Goal: Task Accomplishment & Management: Manage account settings

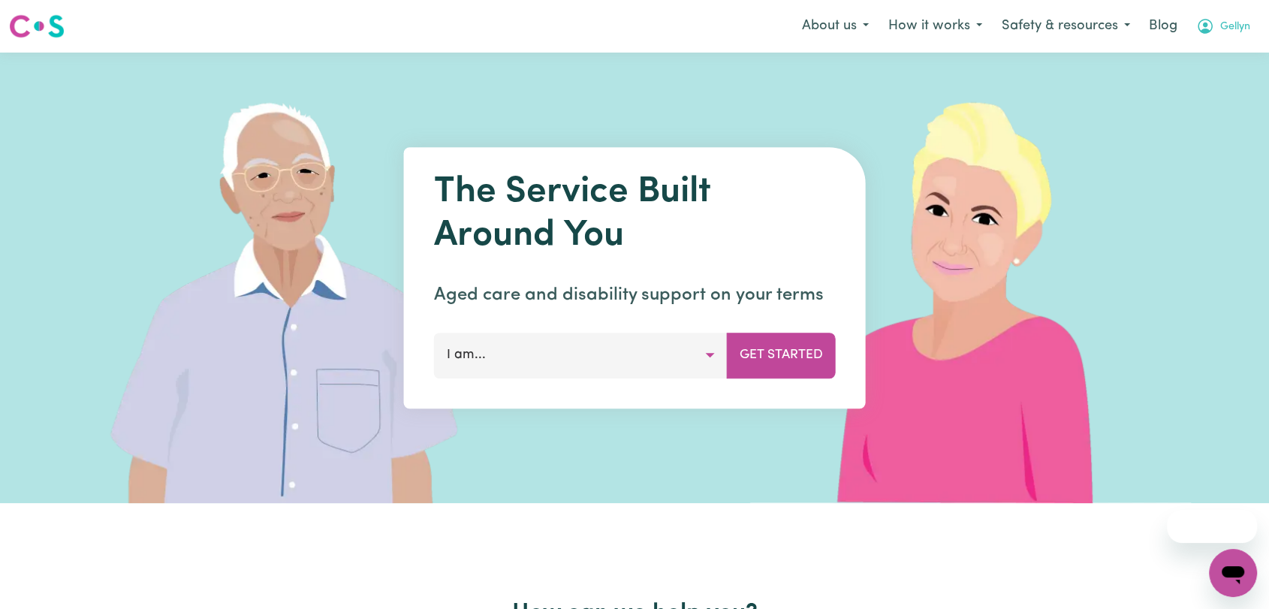
click at [1220, 24] on span "Gellyn" at bounding box center [1235, 27] width 30 height 17
click at [1207, 72] on link "Logout" at bounding box center [1200, 86] width 119 height 29
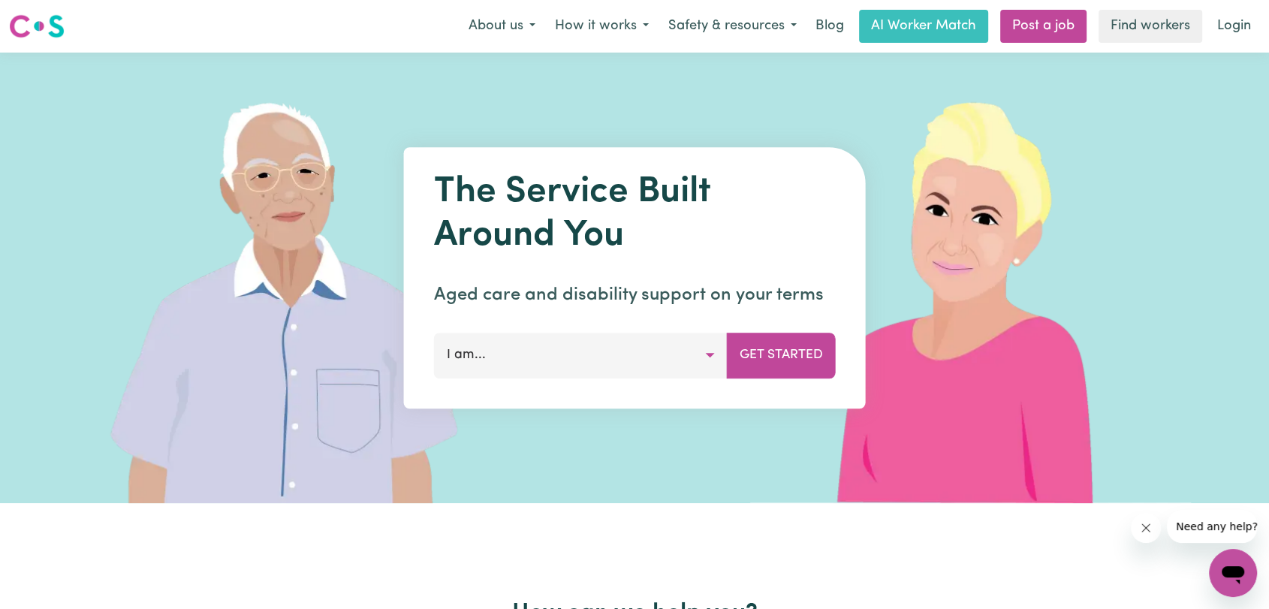
click at [1206, 71] on div "The Service Built Around You Aged care and disability support on your terms I a…" at bounding box center [634, 278] width 1269 height 451
click at [1232, 22] on link "Login" at bounding box center [1234, 26] width 52 height 33
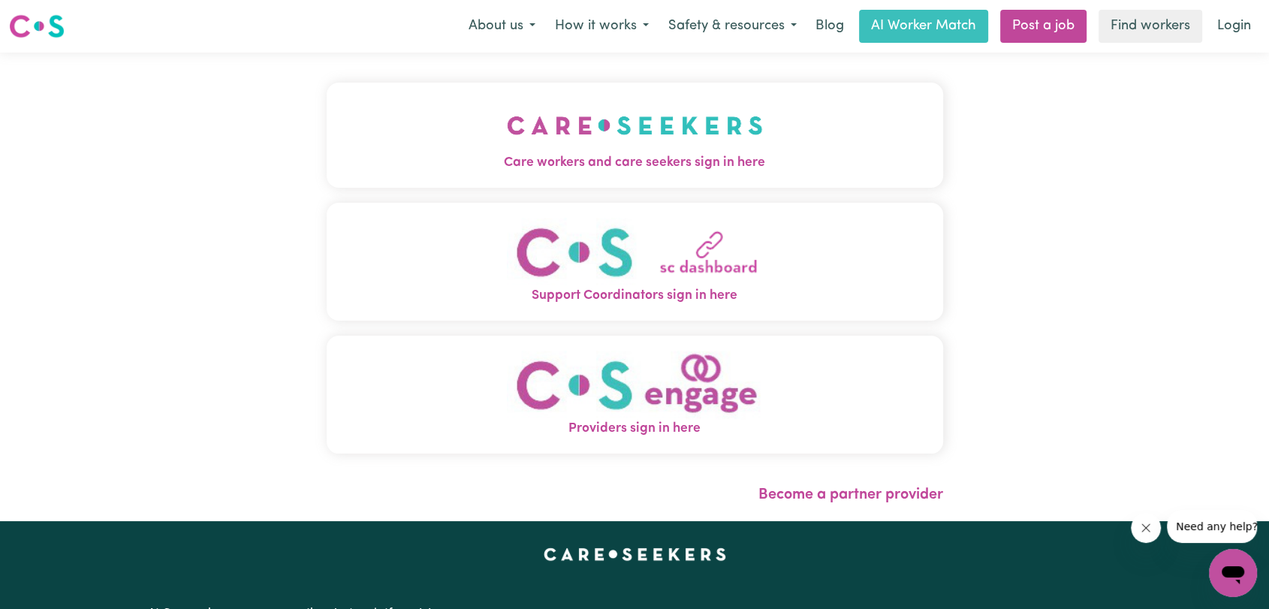
drag, startPoint x: 593, startPoint y: 150, endPoint x: 560, endPoint y: 163, distance: 35.4
click at [593, 151] on img "Care workers and care seekers sign in here" at bounding box center [635, 126] width 256 height 56
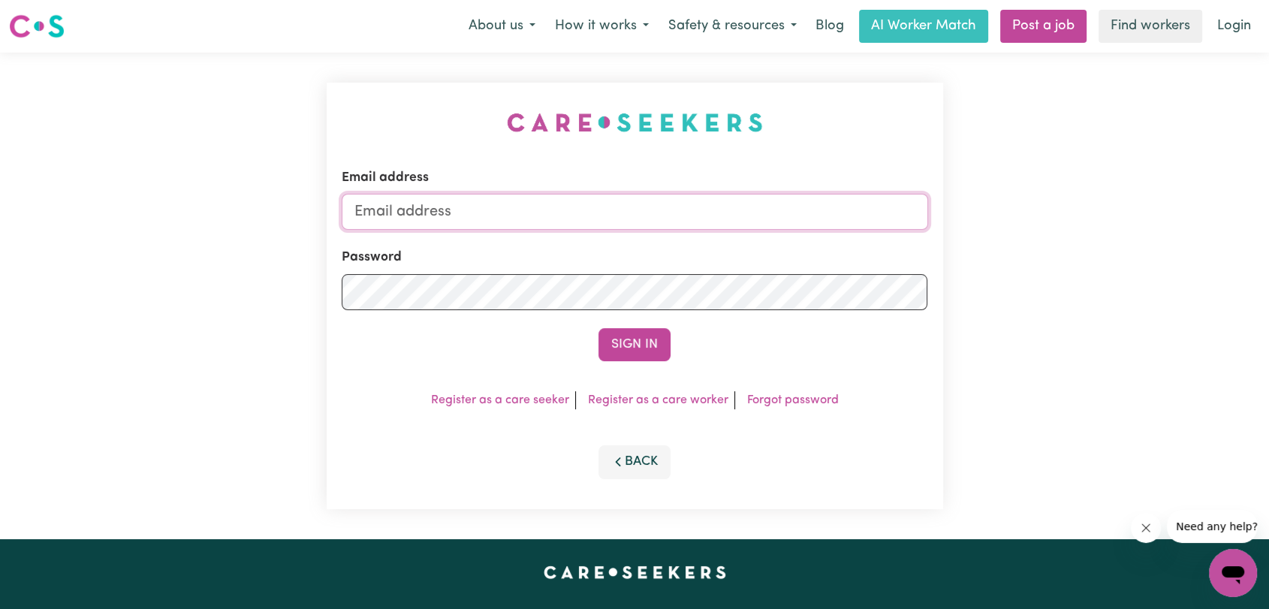
type input "gellyn@careseekers.com.au"
click at [637, 348] on button "Sign In" at bounding box center [635, 344] width 72 height 33
